Goal: Task Accomplishment & Management: Complete application form

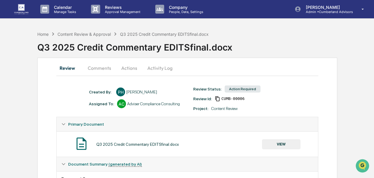
click at [278, 145] on button "VIEW" at bounding box center [281, 144] width 38 height 10
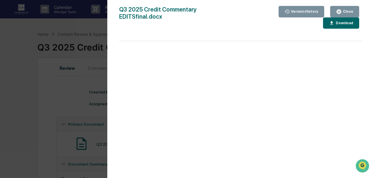
click at [334, 21] on div "Download" at bounding box center [343, 23] width 19 height 4
click at [197, 26] on div "Q3 2025 Credit Commentary EDITSfinal.docx Close Version History Download Page 1…" at bounding box center [240, 95] width 243 height 178
click at [345, 14] on div "Close" at bounding box center [347, 11] width 12 height 4
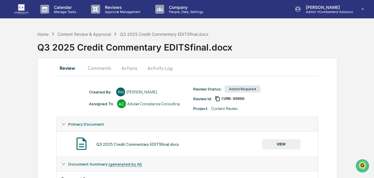
click at [134, 70] on button "Actions" at bounding box center [129, 68] width 27 height 14
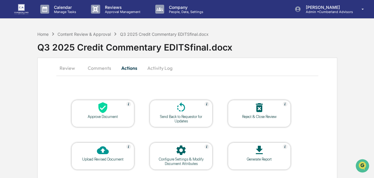
click at [111, 111] on div at bounding box center [102, 108] width 59 height 13
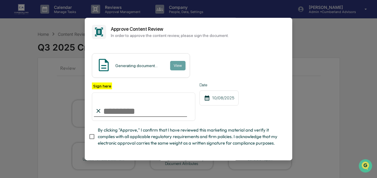
click at [137, 115] on input "Sign here" at bounding box center [143, 107] width 103 height 28
type input "**********"
click at [105, 66] on img at bounding box center [103, 65] width 15 height 15
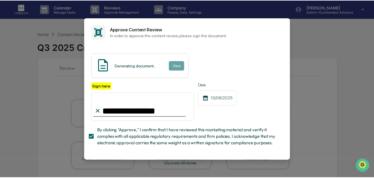
scroll to position [34, 0]
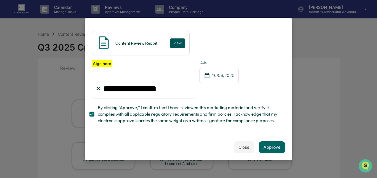
click at [177, 38] on button "View" at bounding box center [177, 42] width 15 height 9
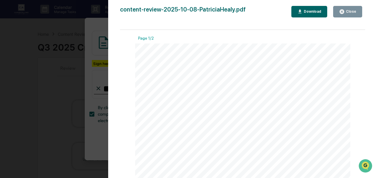
click at [349, 12] on div "Close" at bounding box center [350, 11] width 12 height 4
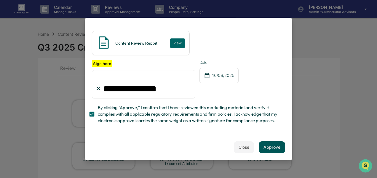
click at [270, 142] on button "Approve" at bounding box center [272, 148] width 26 height 12
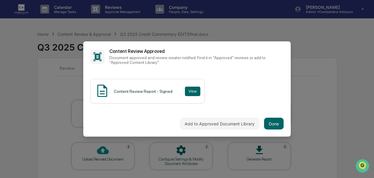
scroll to position [0, 0]
click at [273, 125] on button "Done" at bounding box center [274, 124] width 20 height 12
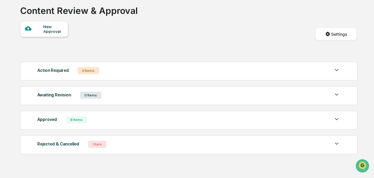
scroll to position [49, 0]
